Goal: Information Seeking & Learning: Learn about a topic

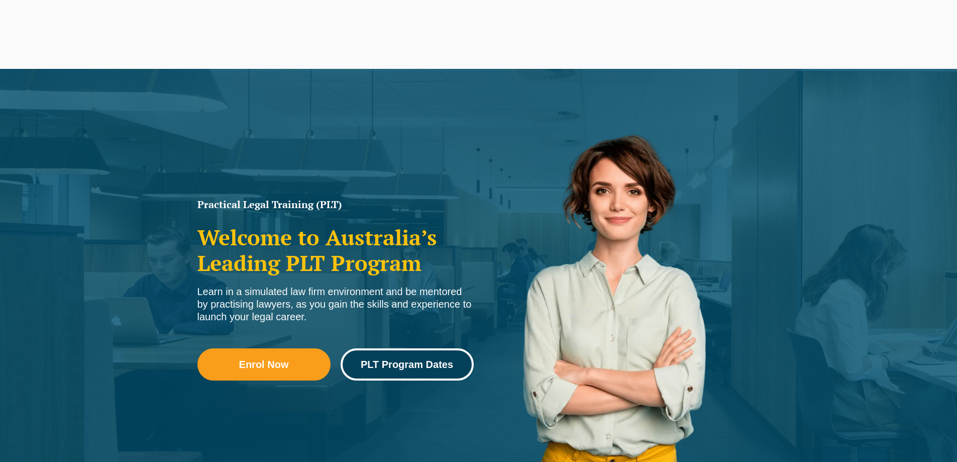
click at [395, 368] on span "PLT Program Dates" at bounding box center [407, 364] width 92 height 10
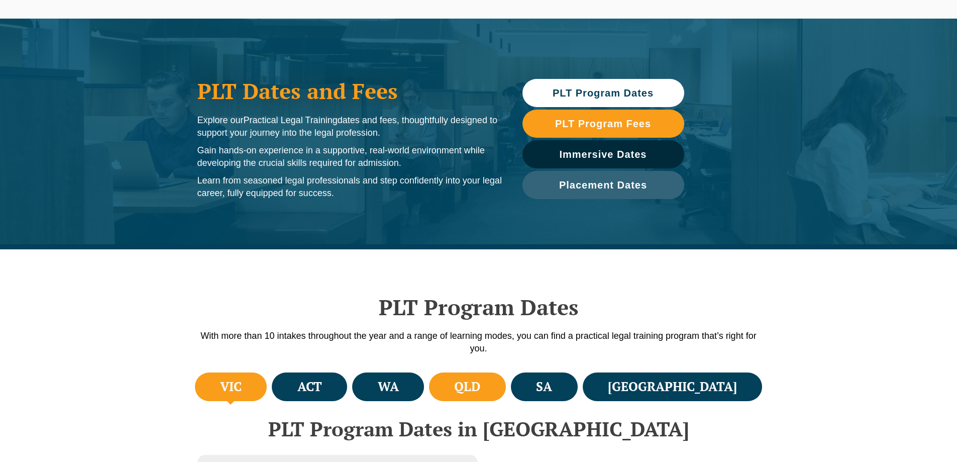
scroll to position [50, 0]
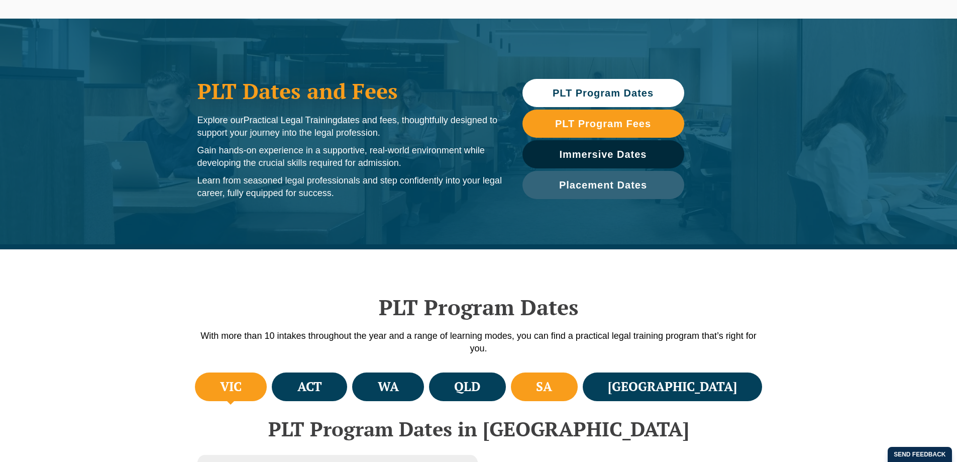
click at [552, 382] on h4 "SA" at bounding box center [544, 386] width 16 height 17
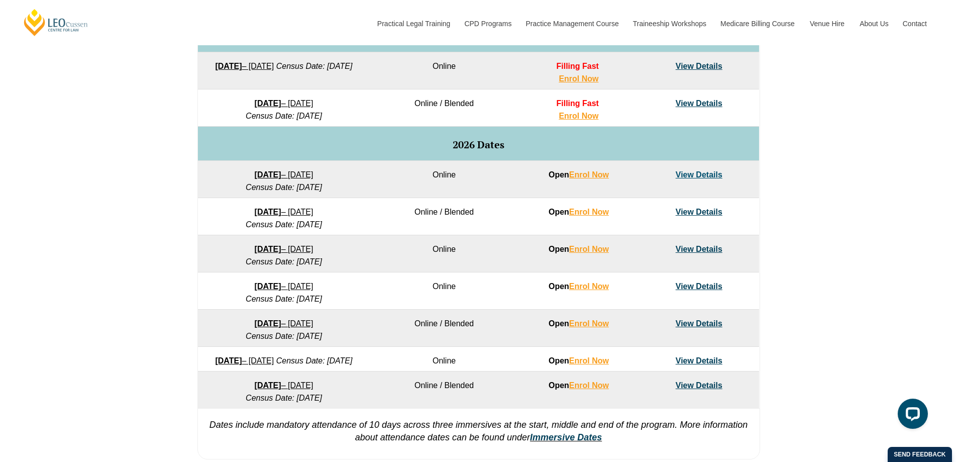
scroll to position [553, 0]
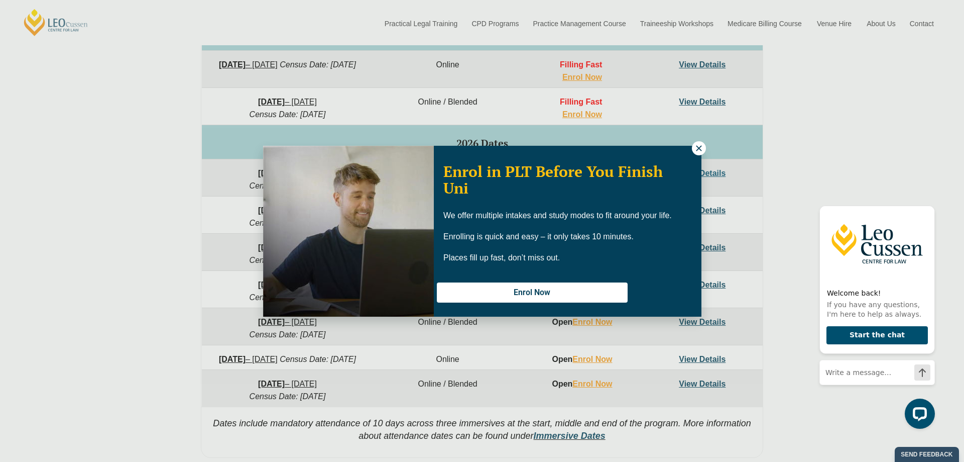
click at [699, 149] on icon at bounding box center [699, 148] width 9 height 9
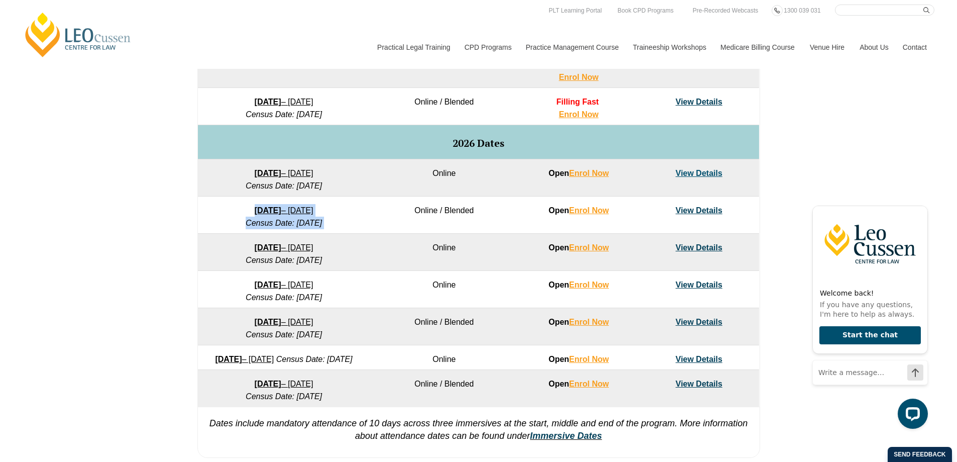
drag, startPoint x: 213, startPoint y: 209, endPoint x: 381, endPoint y: 213, distance: 167.3
click at [376, 208] on tr "16 February 2026 – 3 July 2026 Census Date: 16 March 2026 Online / Blended Open…" at bounding box center [478, 214] width 561 height 37
copy td "16 February 2026 – 3 July 2026 Census Date: 16 March 2026"
click at [120, 237] on div "VIC ACT WA QLD SA NSW PLT Program Dates in Victoria Full Time Part Time Program…" at bounding box center [478, 164] width 957 height 595
